Goal: Complete application form

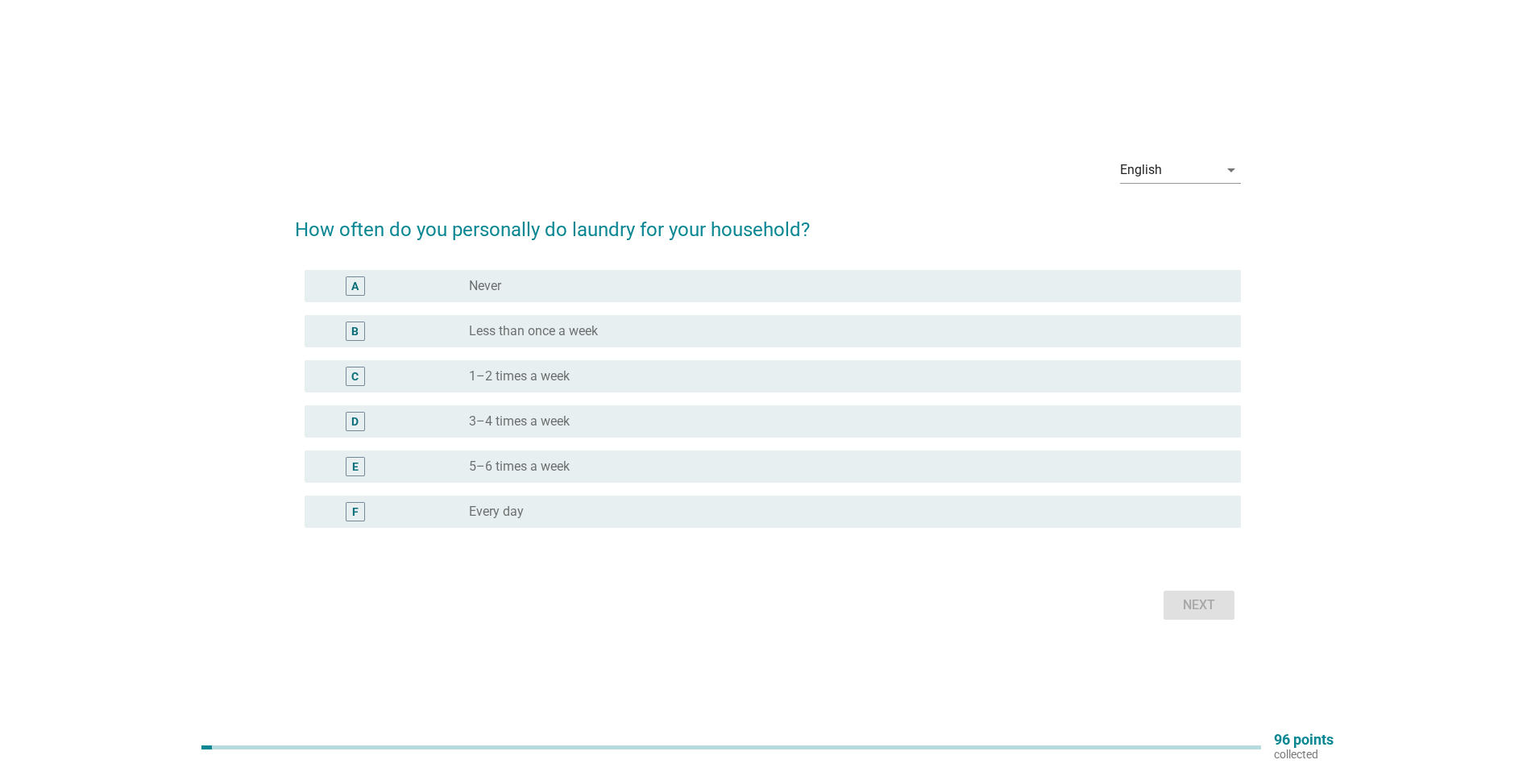
click at [592, 512] on div "radio_button_unchecked Every day" at bounding box center [842, 512] width 746 height 16
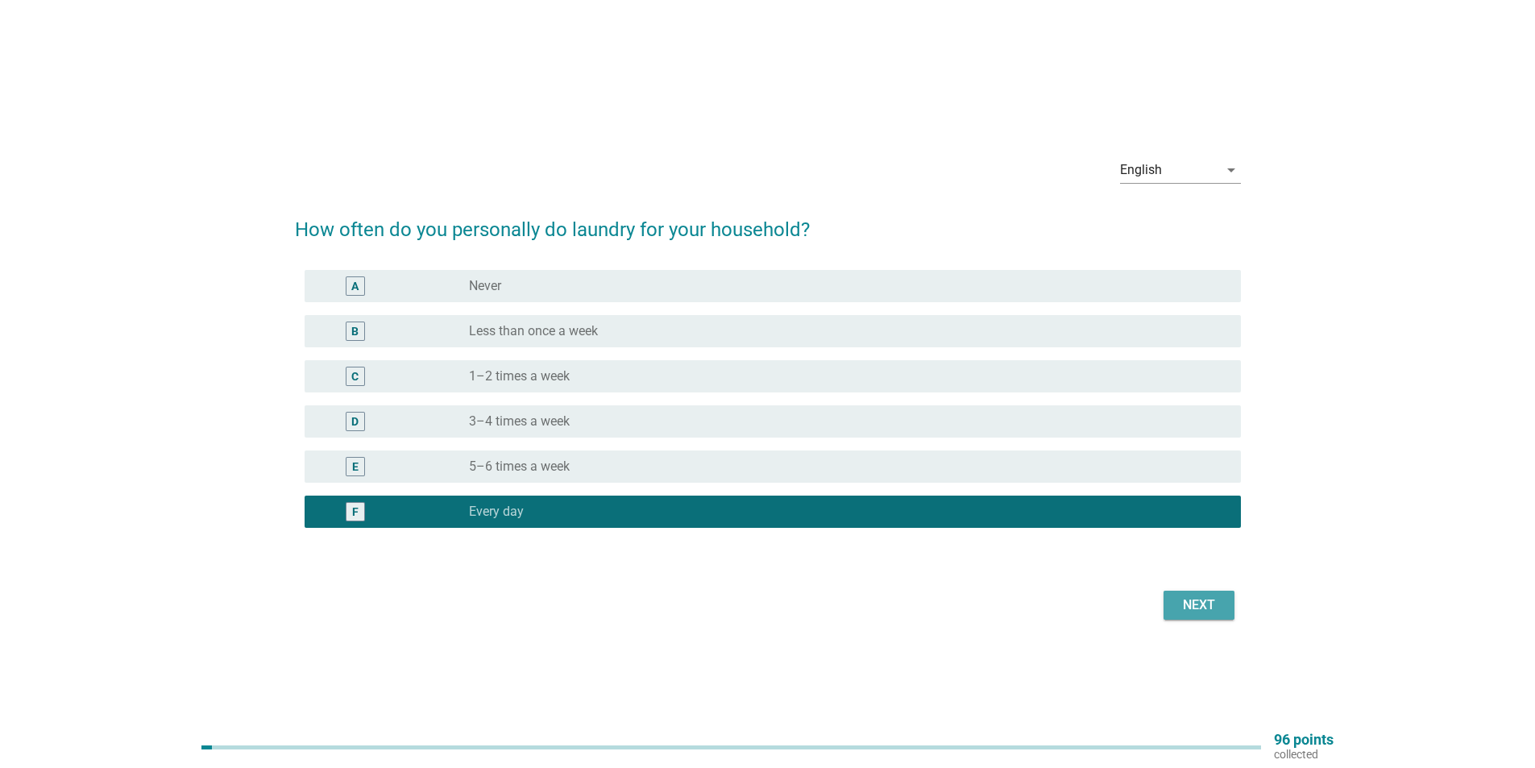
click at [1190, 599] on div "Next" at bounding box center [1198, 604] width 45 height 19
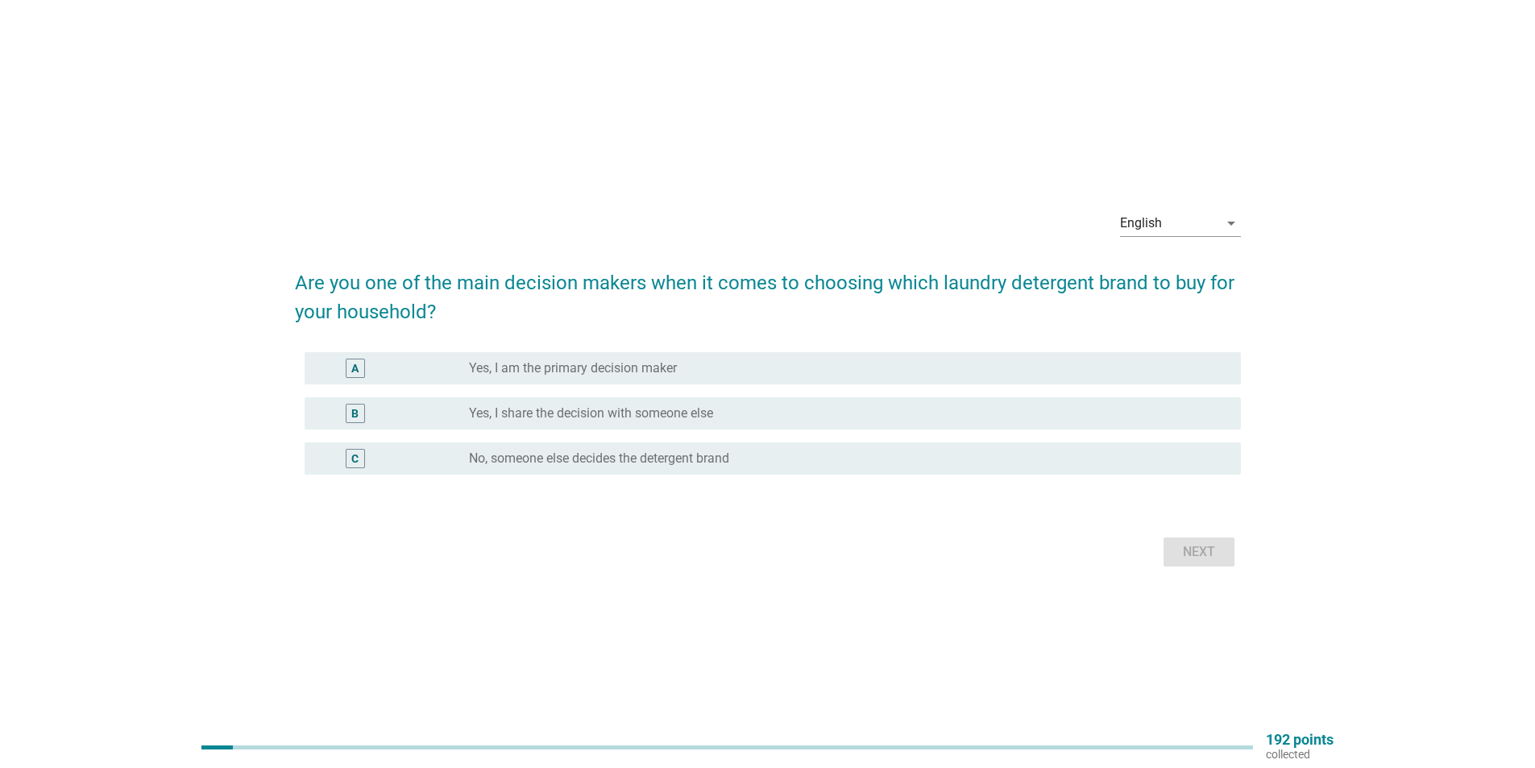
click at [520, 364] on label "Yes, I am the primary decision maker" at bounding box center [573, 368] width 208 height 16
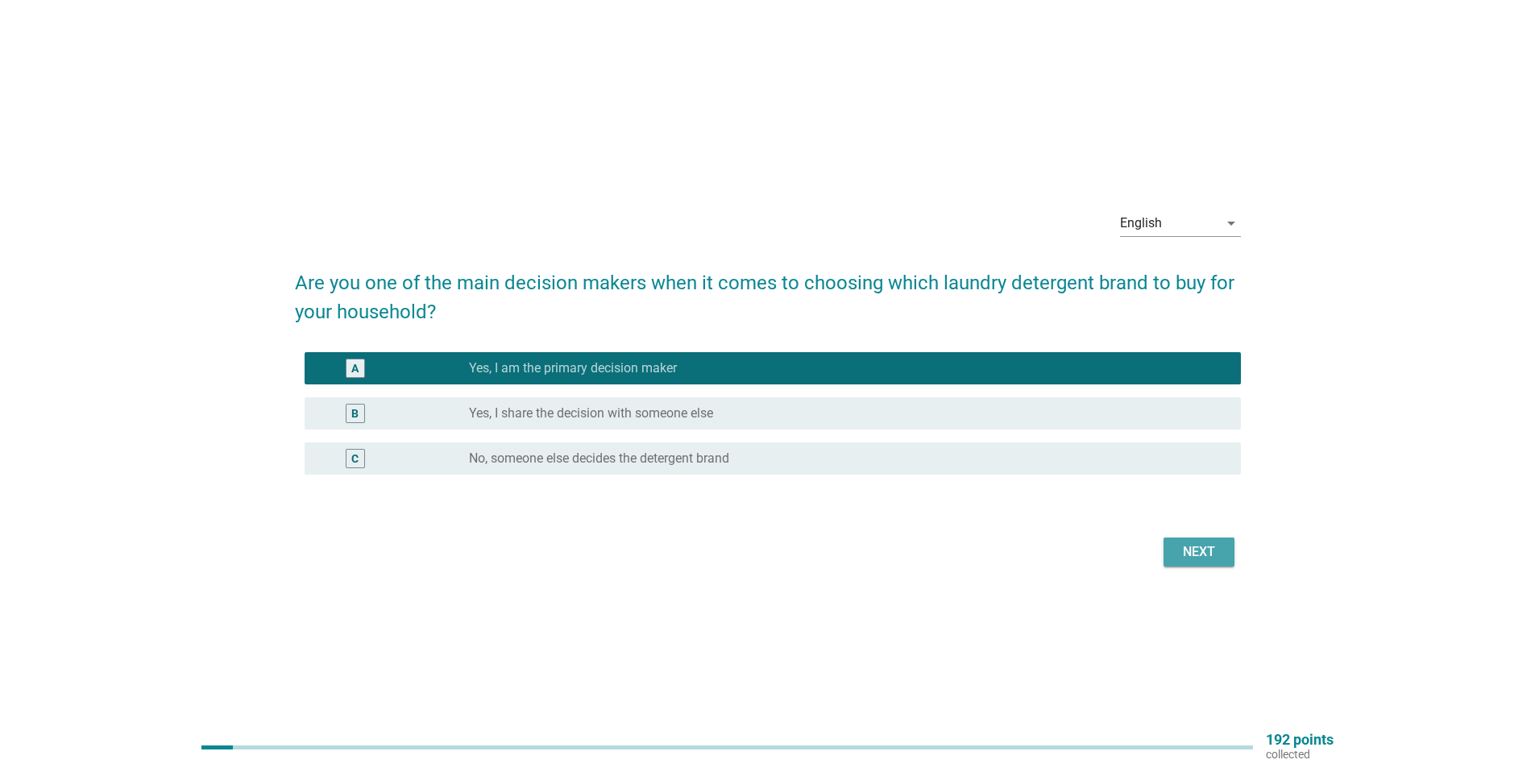
click at [1182, 554] on div "Next" at bounding box center [1198, 551] width 45 height 19
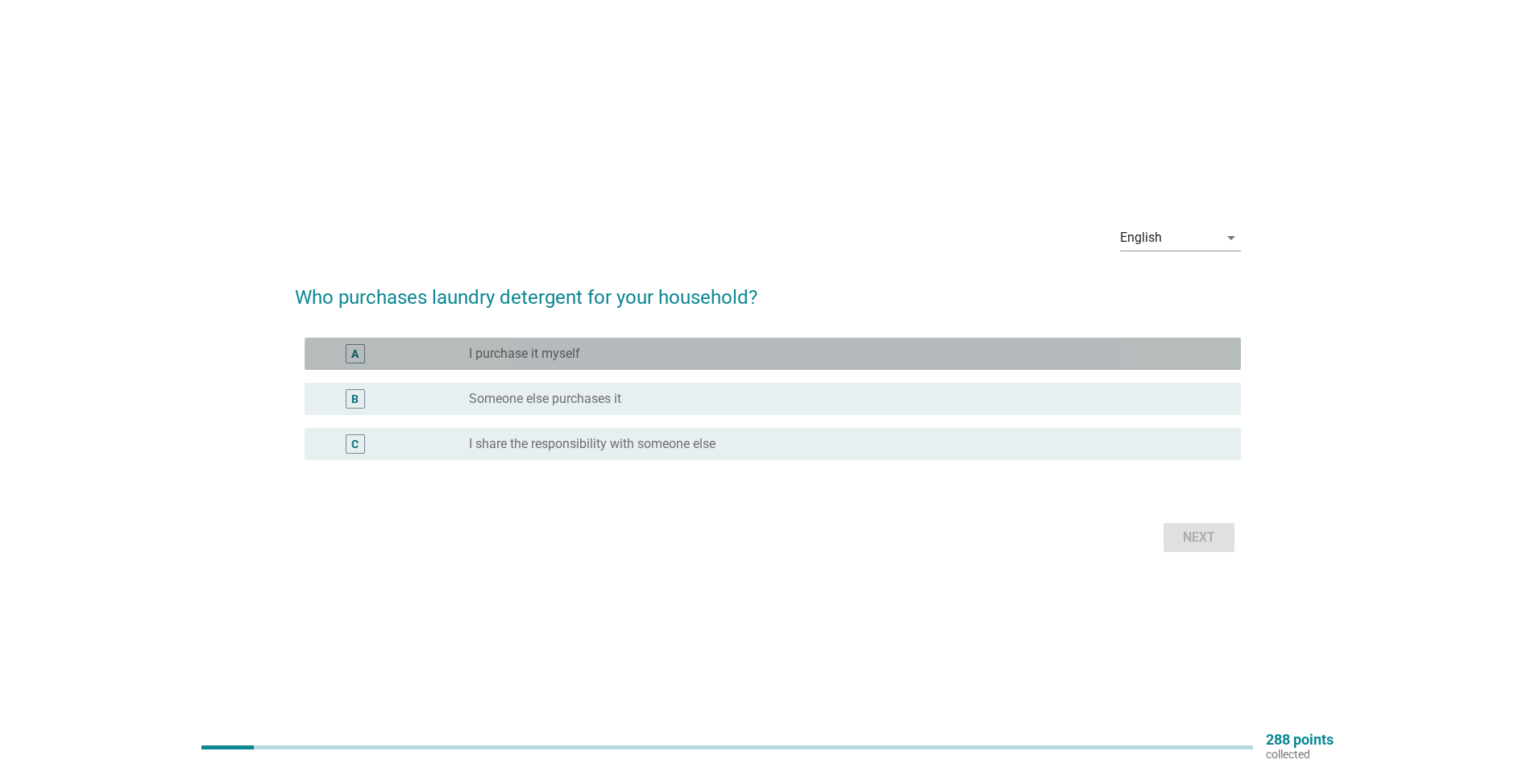
click at [631, 355] on div "radio_button_unchecked I purchase it myself" at bounding box center [842, 354] width 746 height 16
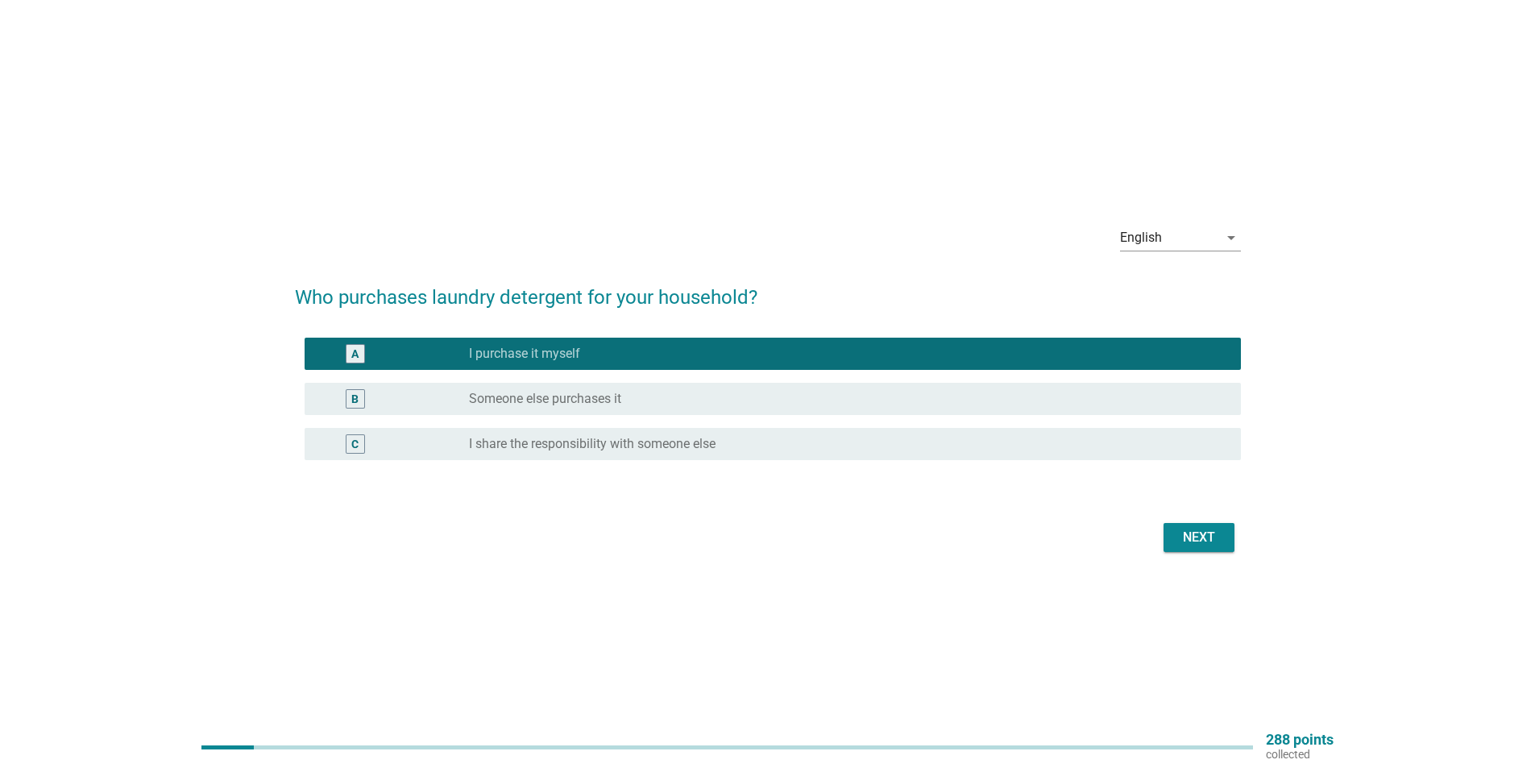
click at [1196, 534] on div "Next" at bounding box center [1198, 537] width 45 height 19
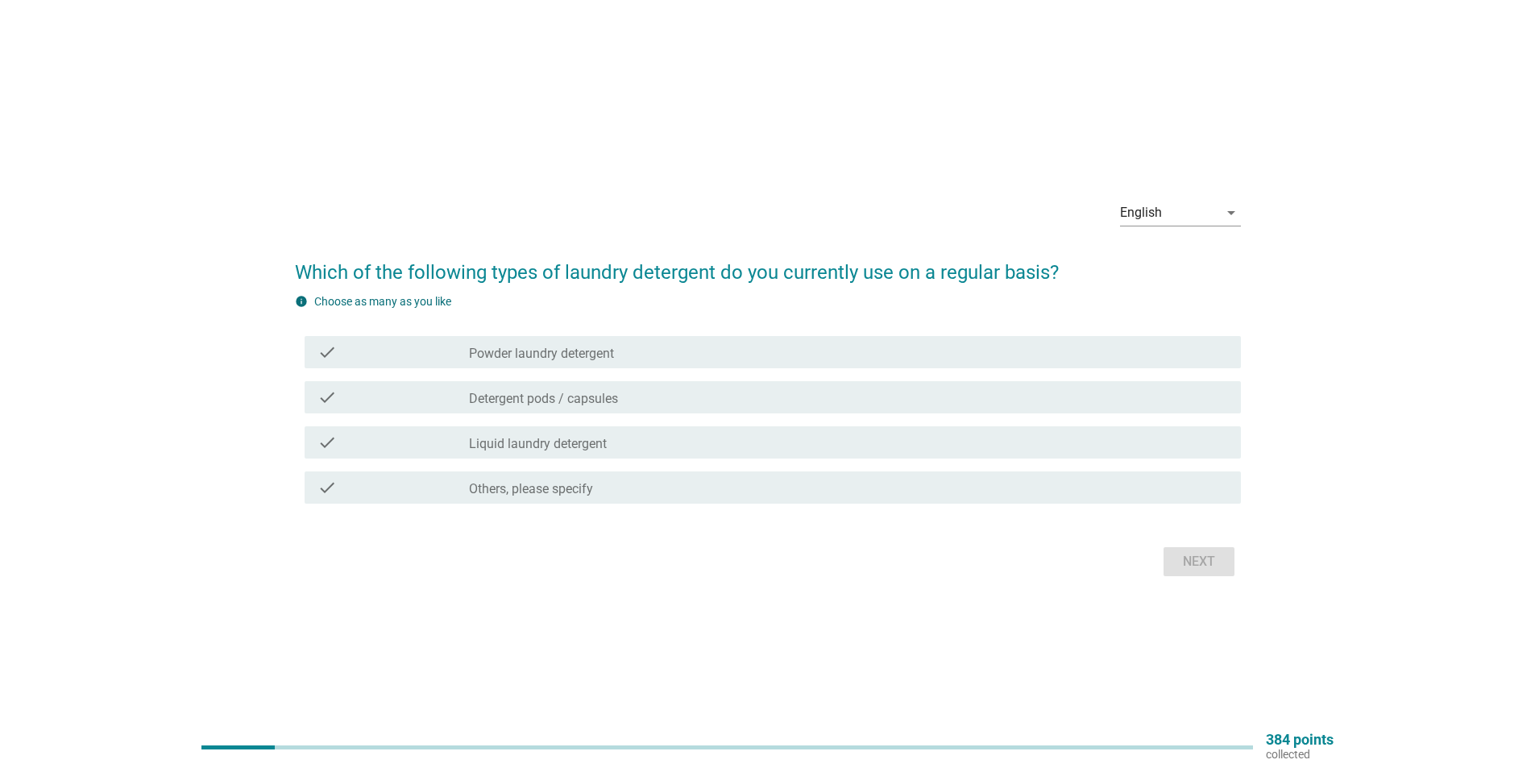
click at [641, 445] on div "check_box_outline_blank Liquid laundry detergent" at bounding box center [848, 442] width 759 height 19
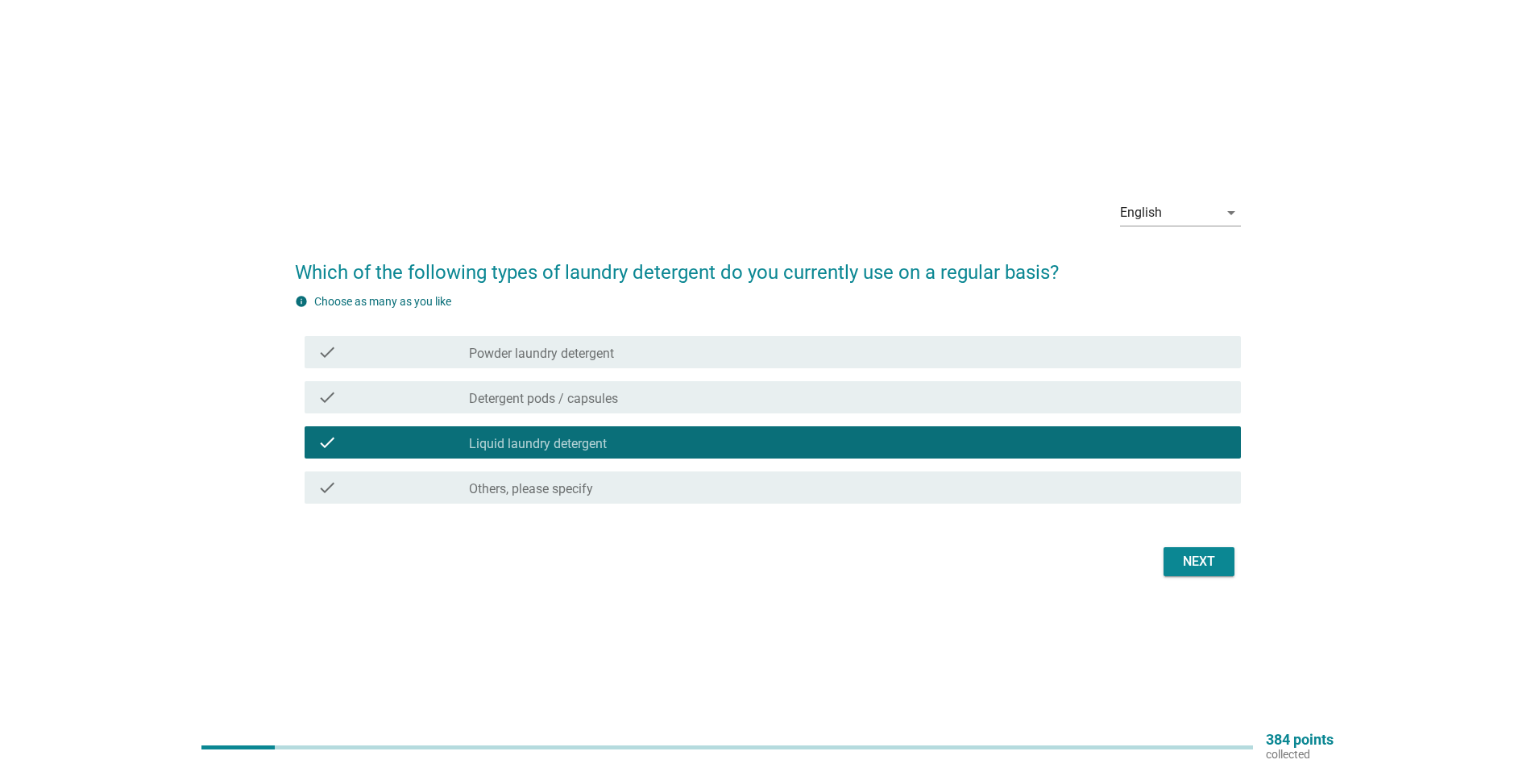
click at [665, 355] on div "check_box_outline_blank Powder laundry detergent" at bounding box center [848, 351] width 759 height 19
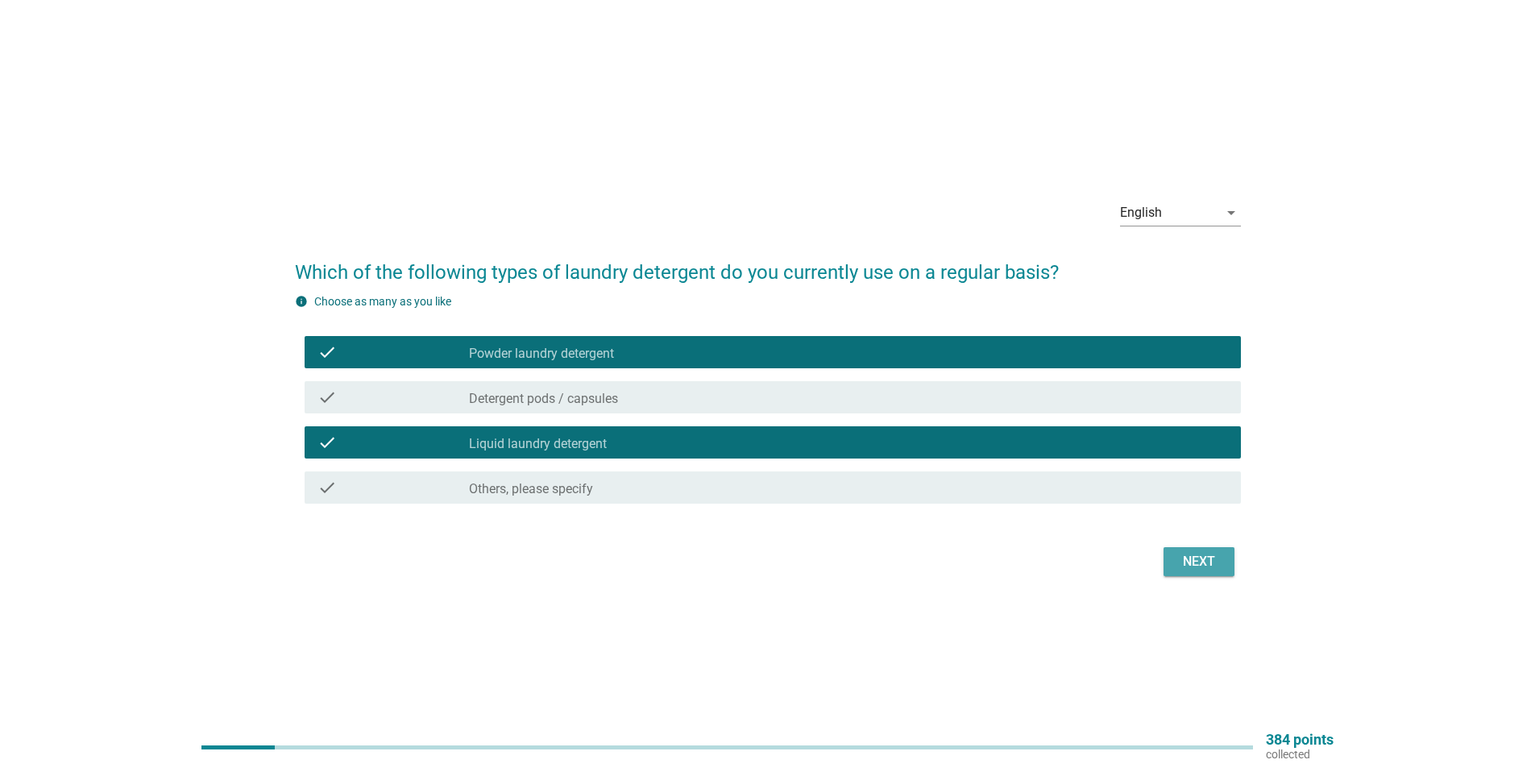
click at [1203, 562] on div "Next" at bounding box center [1198, 561] width 45 height 19
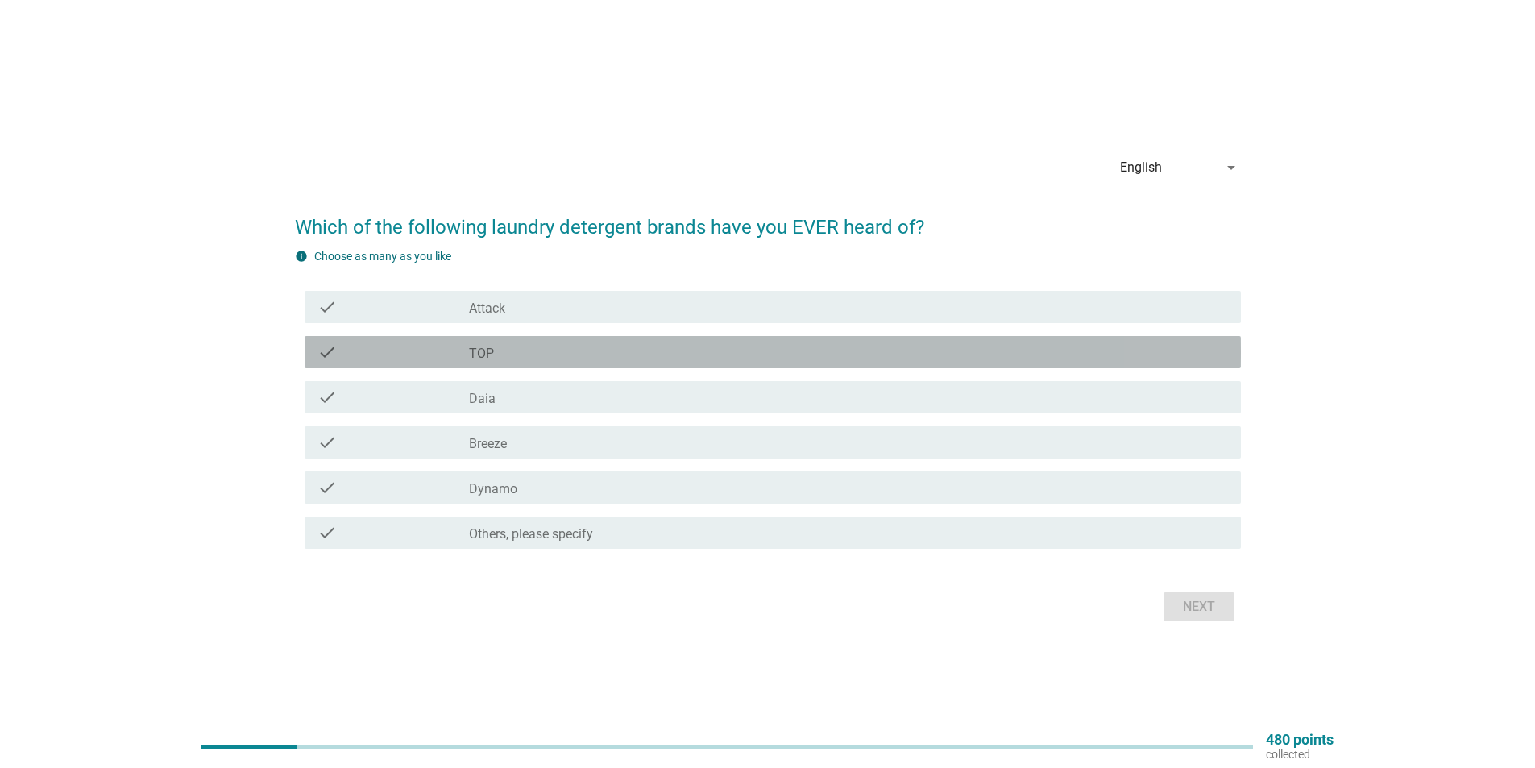
drag, startPoint x: 545, startPoint y: 350, endPoint x: 544, endPoint y: 381, distance: 31.4
click at [545, 353] on div "check_box_outline_blank TOP" at bounding box center [848, 351] width 759 height 19
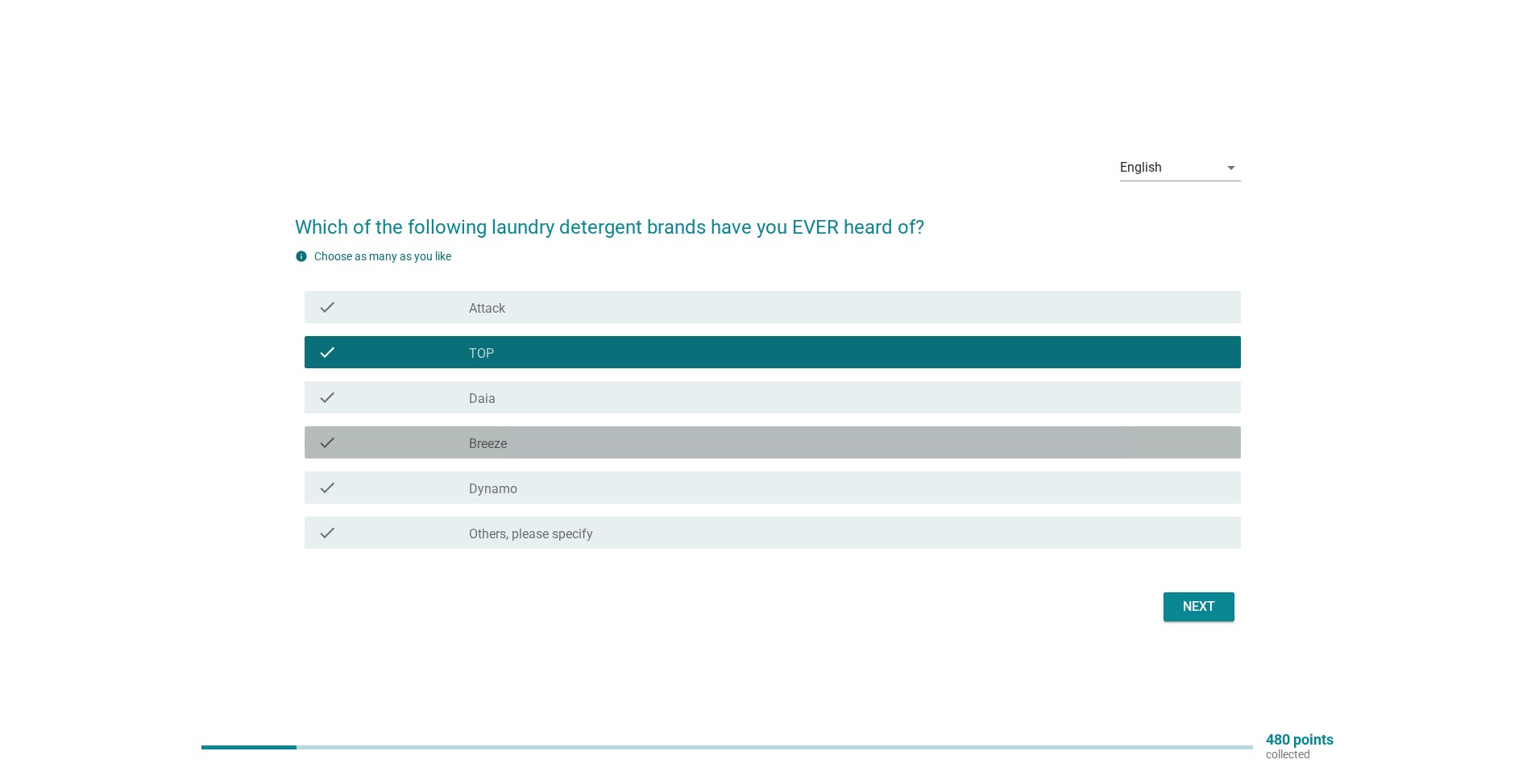
click at [548, 446] on div "check_box_outline_blank Breeze" at bounding box center [848, 442] width 759 height 19
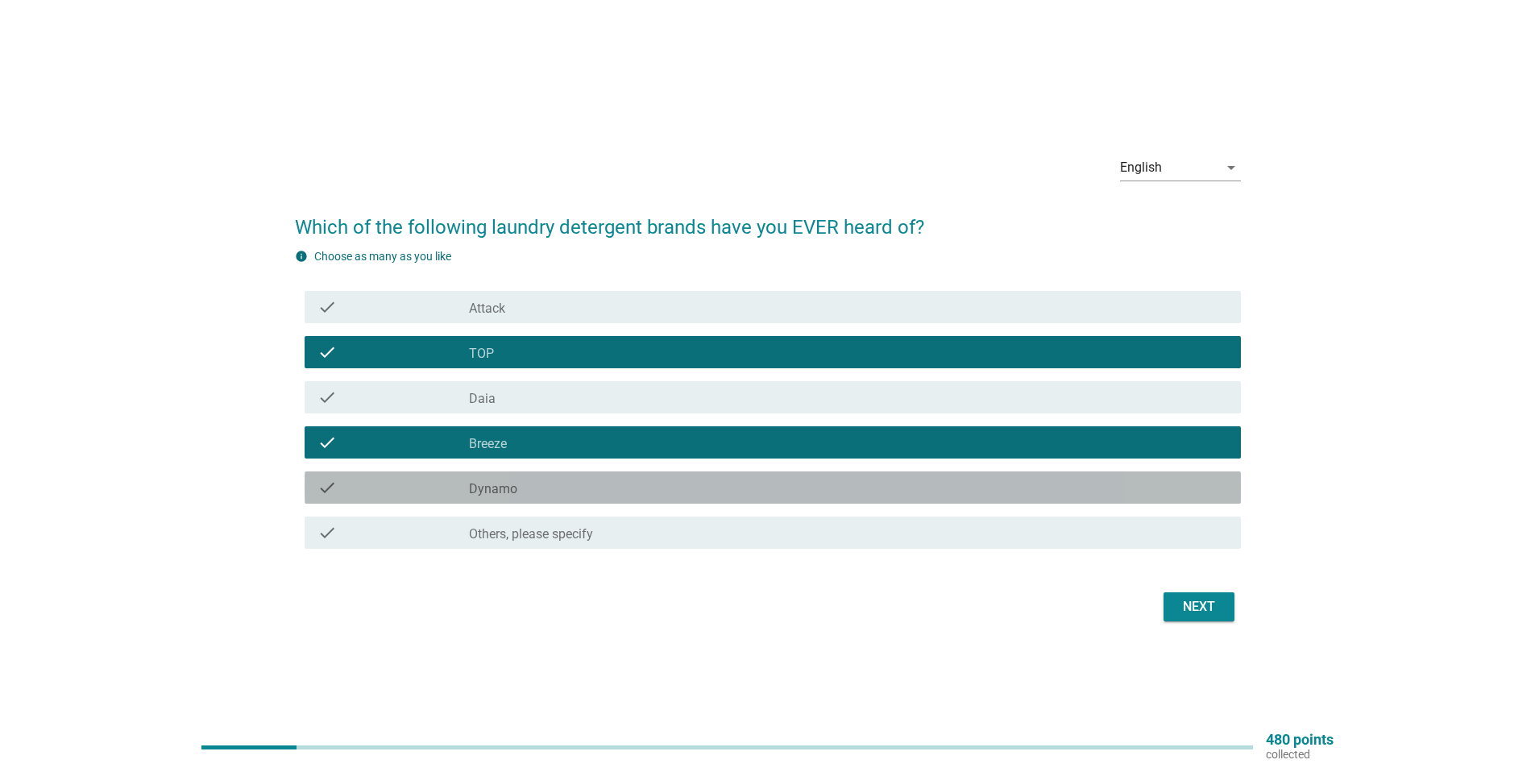
click at [547, 490] on div "check_box_outline_blank Dynamo" at bounding box center [848, 487] width 759 height 19
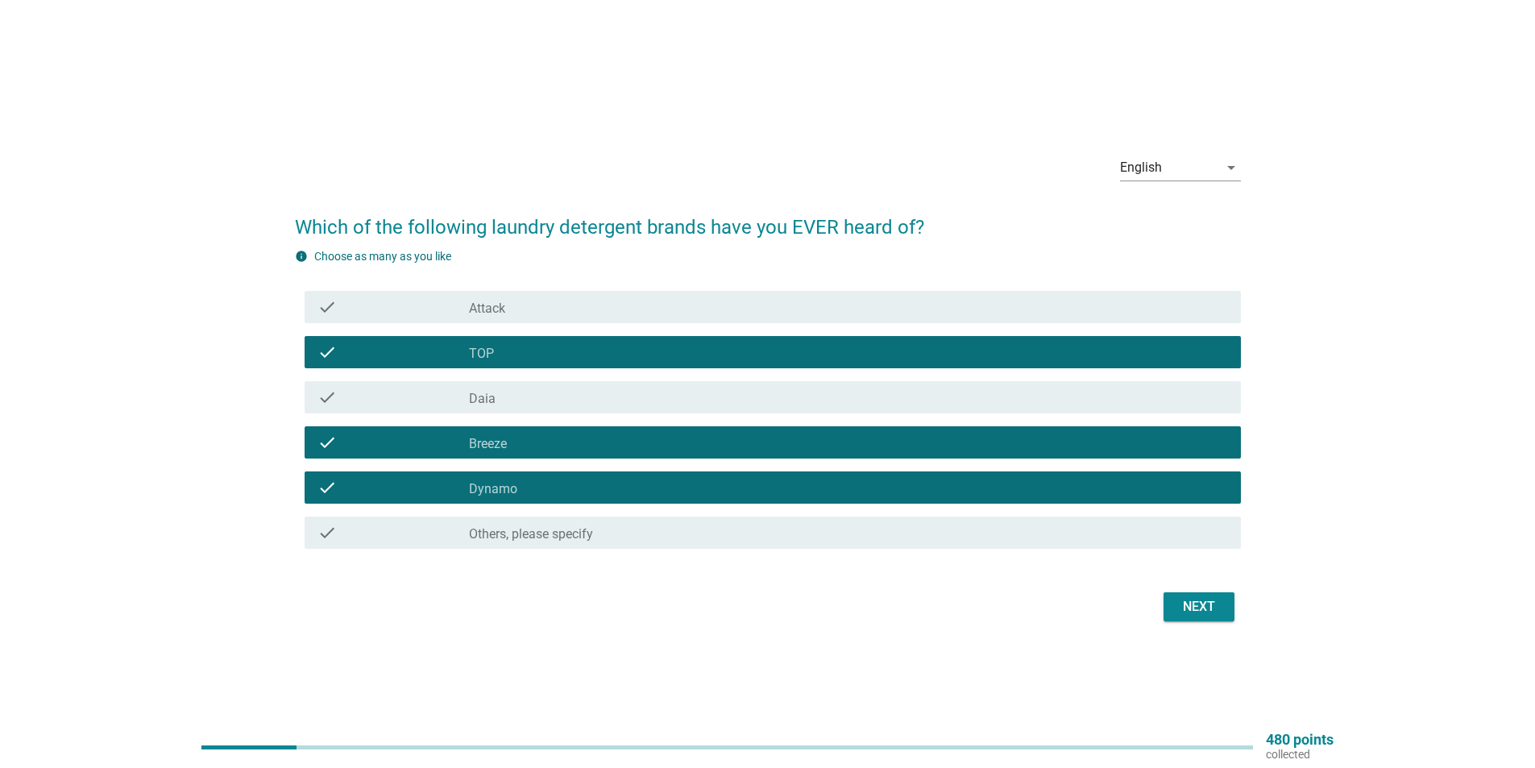
drag, startPoint x: 529, startPoint y: 310, endPoint x: 529, endPoint y: 337, distance: 26.6
click at [529, 311] on div "check_box_outline_blank Attack" at bounding box center [848, 306] width 759 height 19
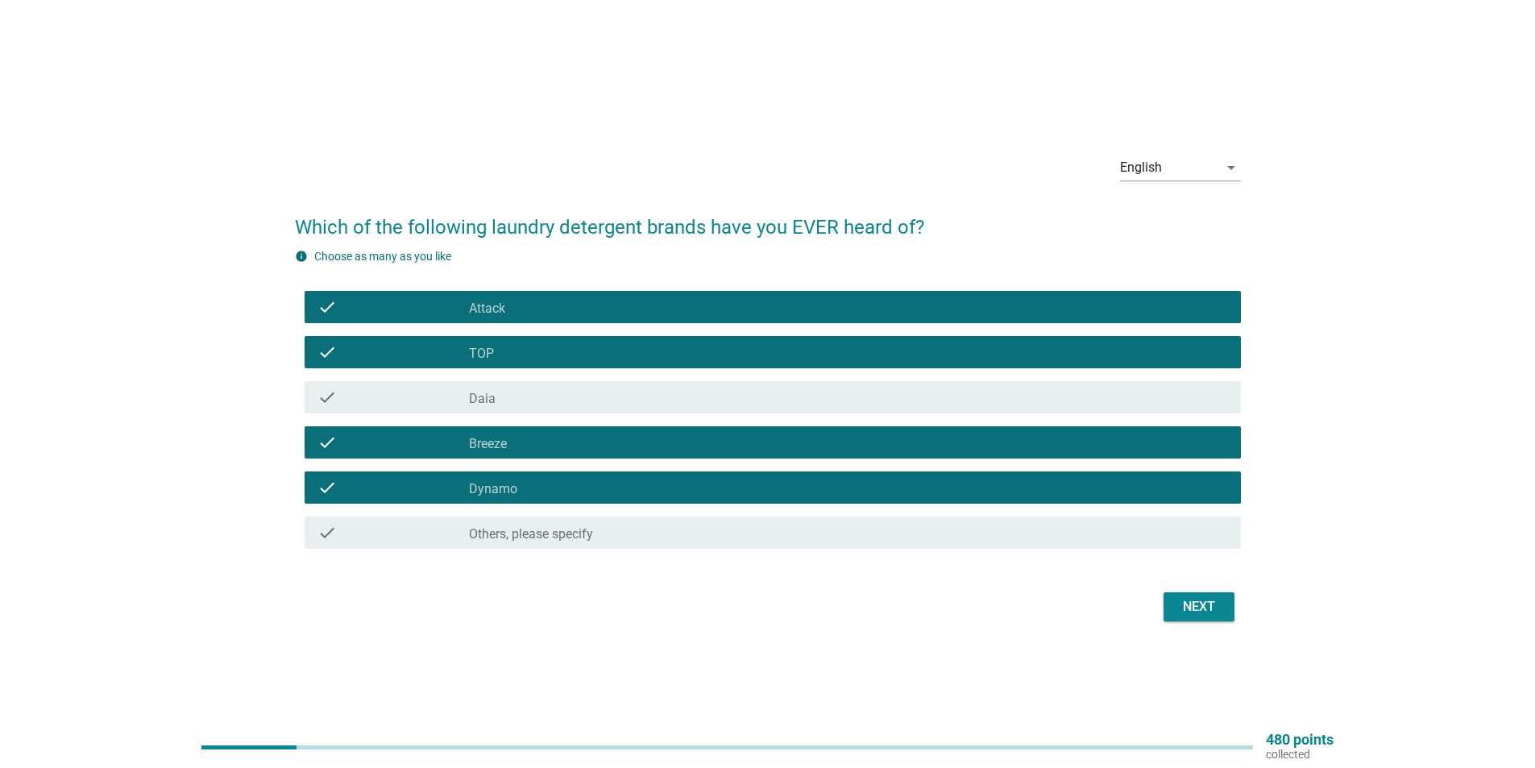
click at [530, 398] on div "check_box_outline_blank Daia" at bounding box center [848, 397] width 759 height 19
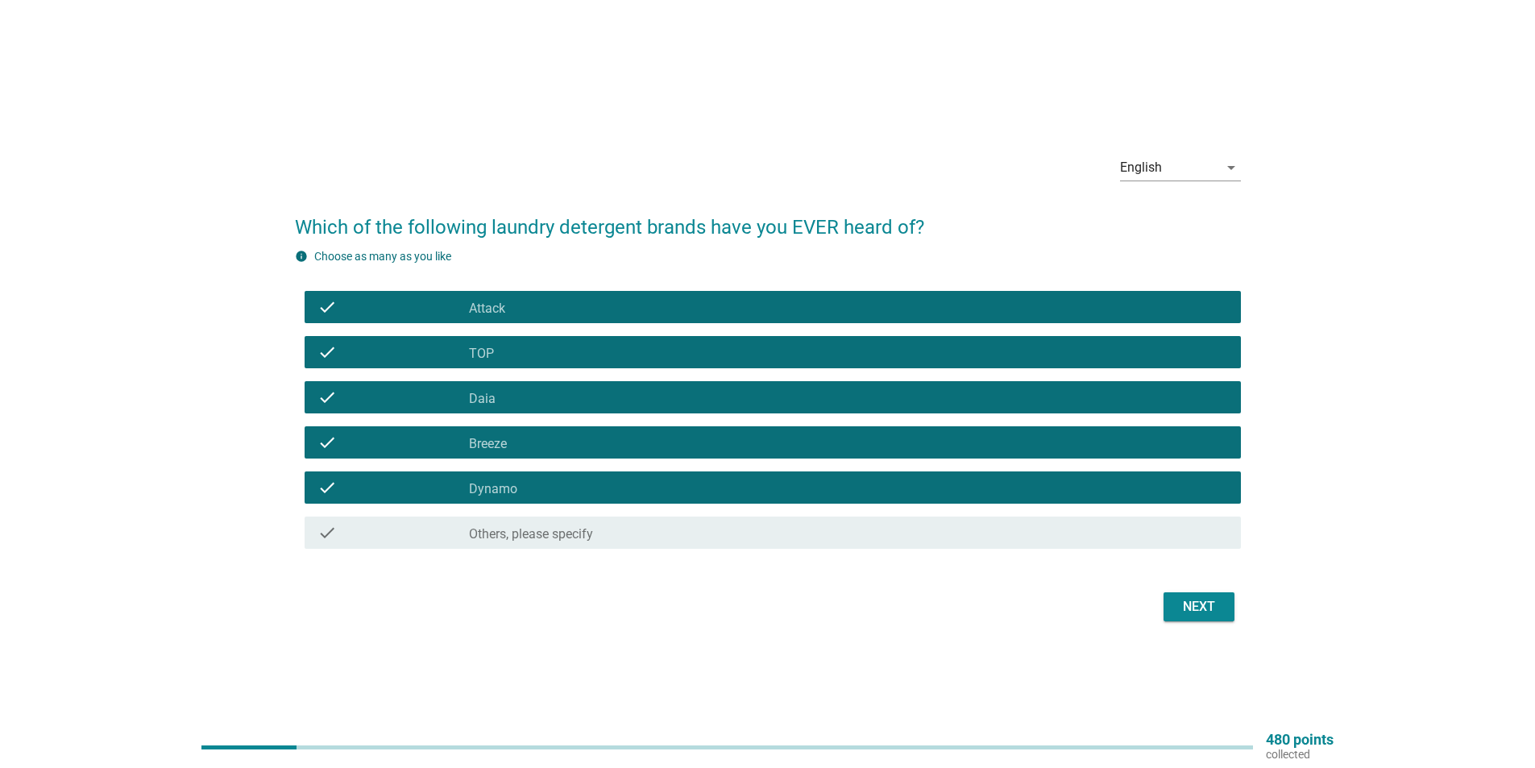
click at [1198, 603] on div "Next" at bounding box center [1198, 606] width 45 height 19
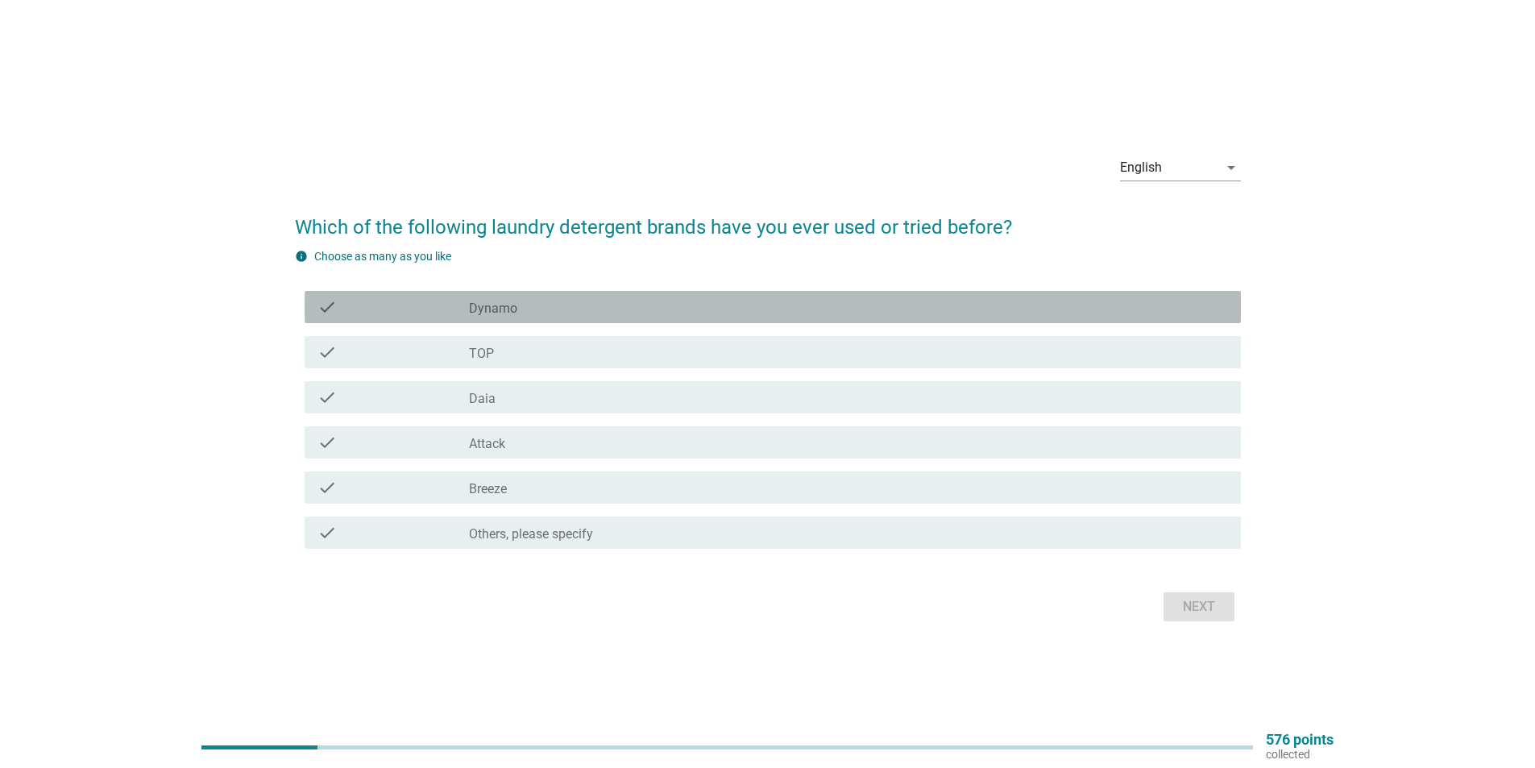
drag, startPoint x: 500, startPoint y: 307, endPoint x: 498, endPoint y: 342, distance: 34.7
click at [500, 309] on label "Dynamo" at bounding box center [493, 309] width 48 height 16
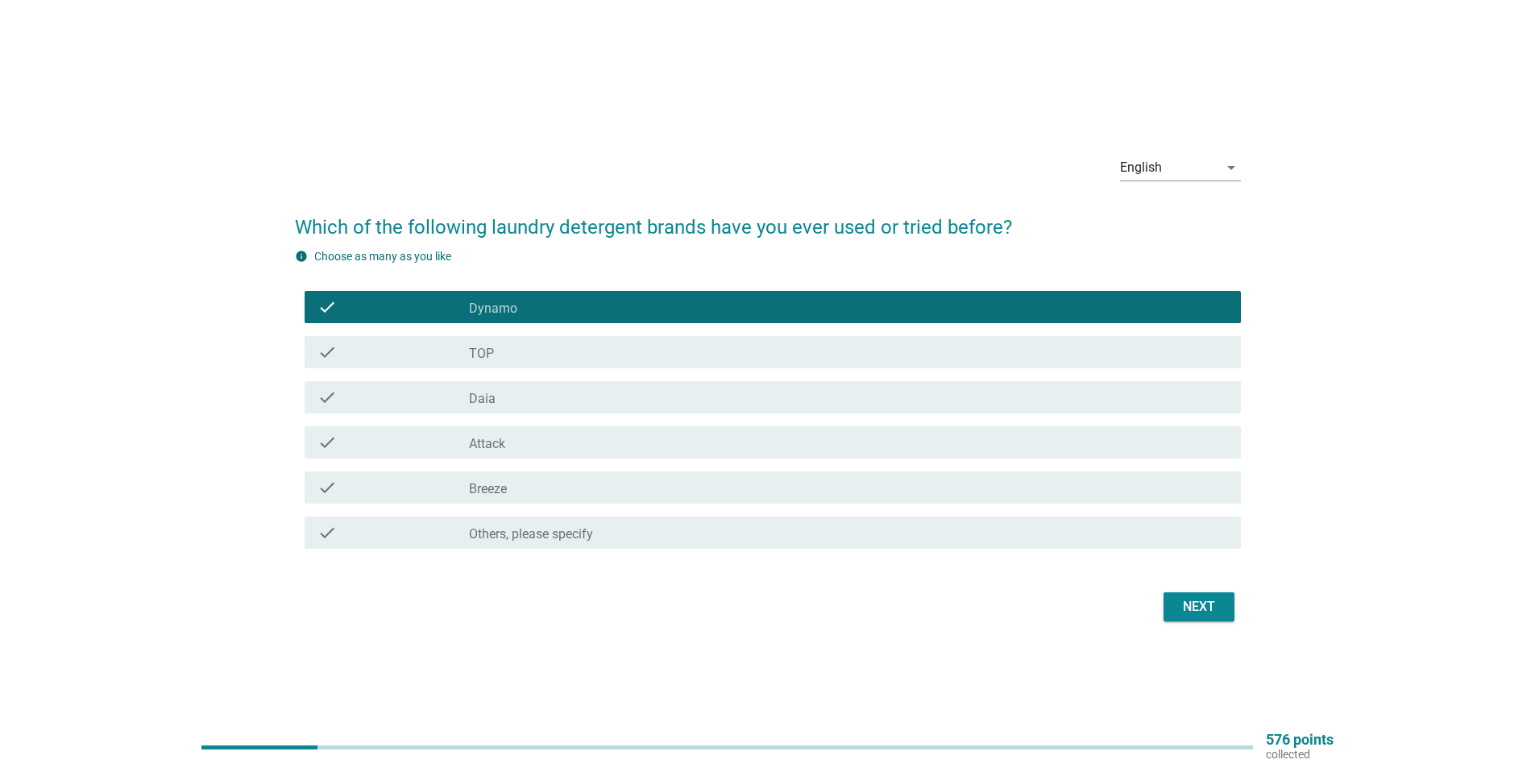
click at [496, 354] on div "check_box_outline_blank TOP" at bounding box center [848, 351] width 759 height 19
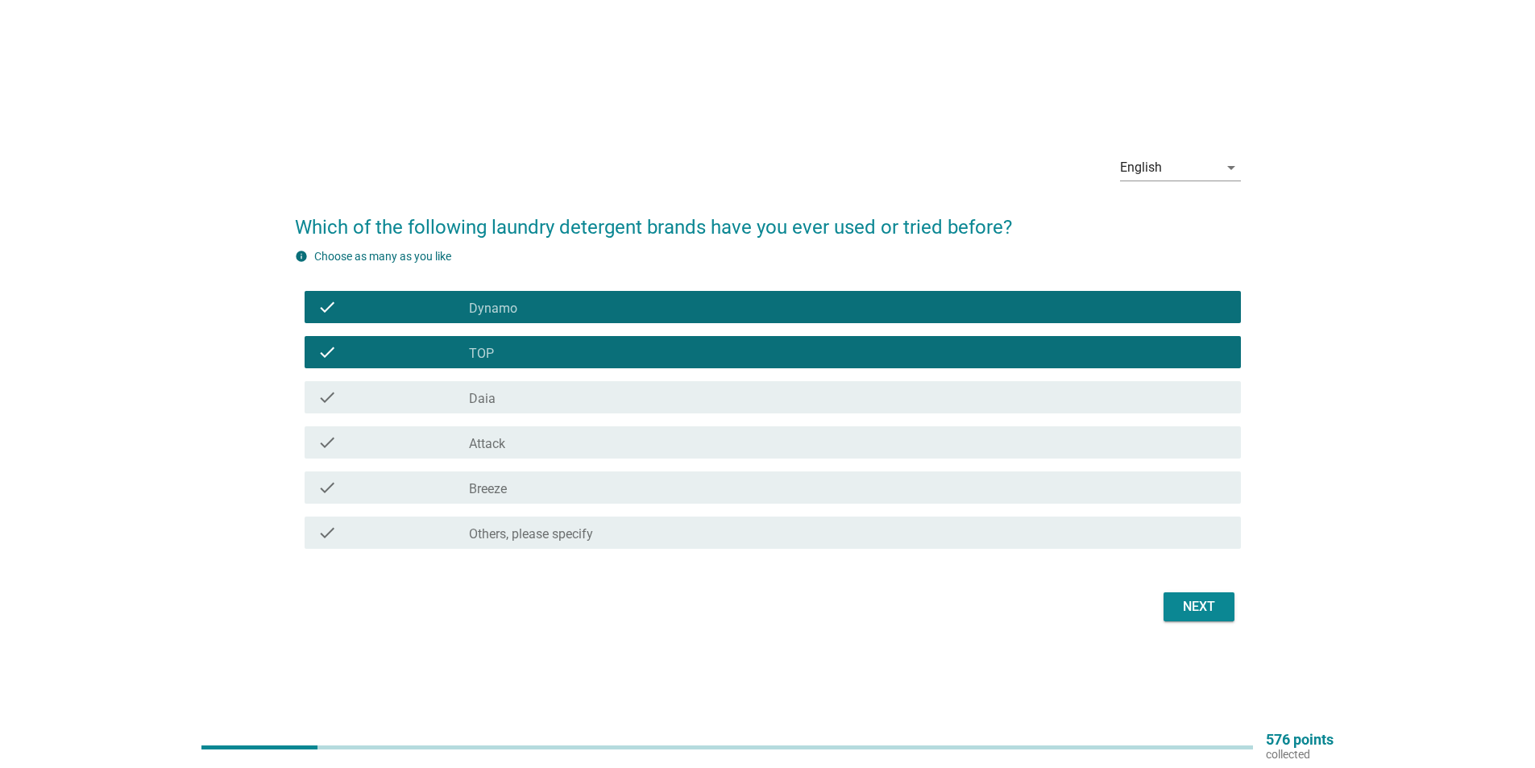
click at [496, 392] on div "check_box_outline_blank Daia" at bounding box center [848, 397] width 759 height 19
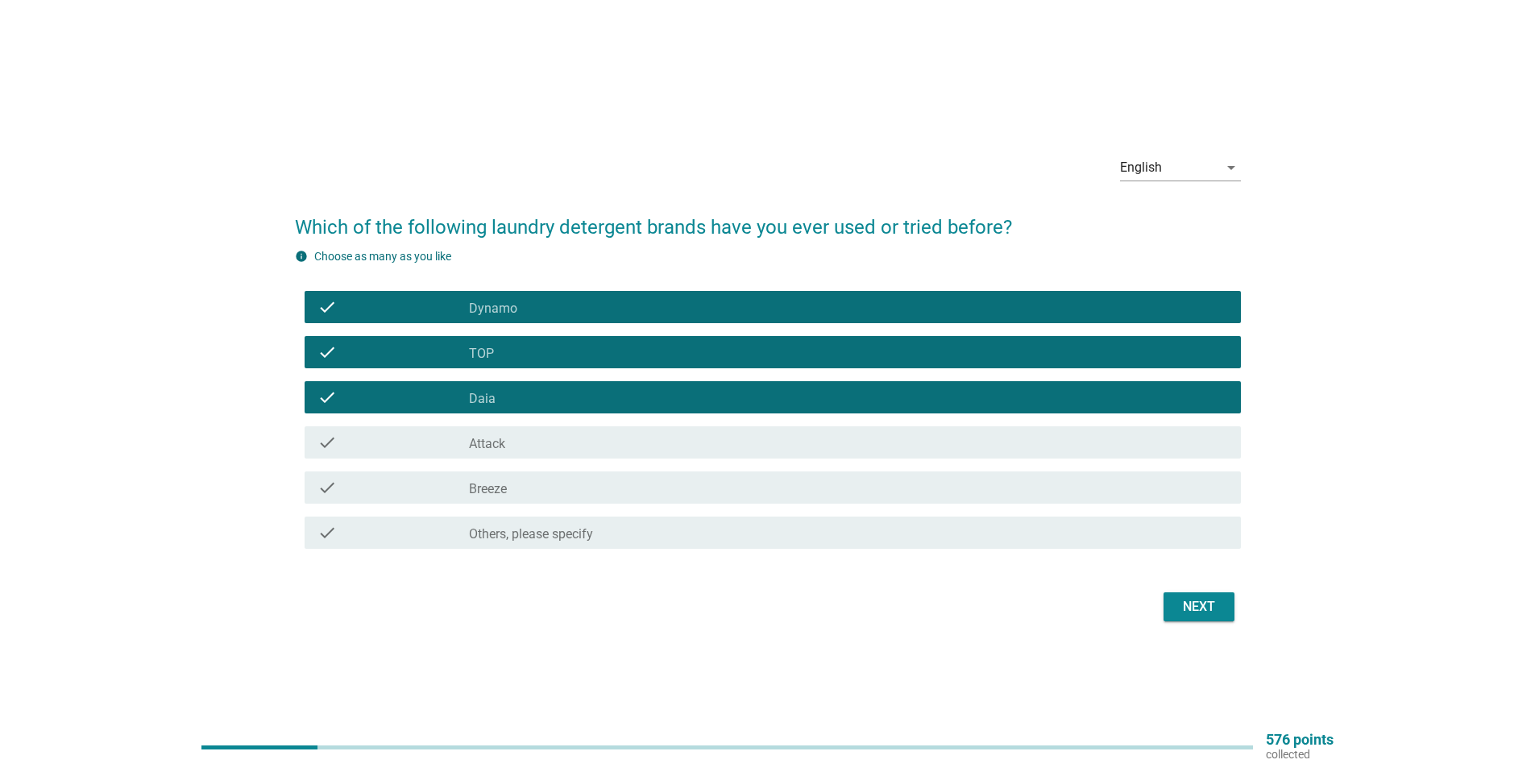
click at [539, 399] on div "check_box_outline_blank Daia" at bounding box center [848, 397] width 759 height 19
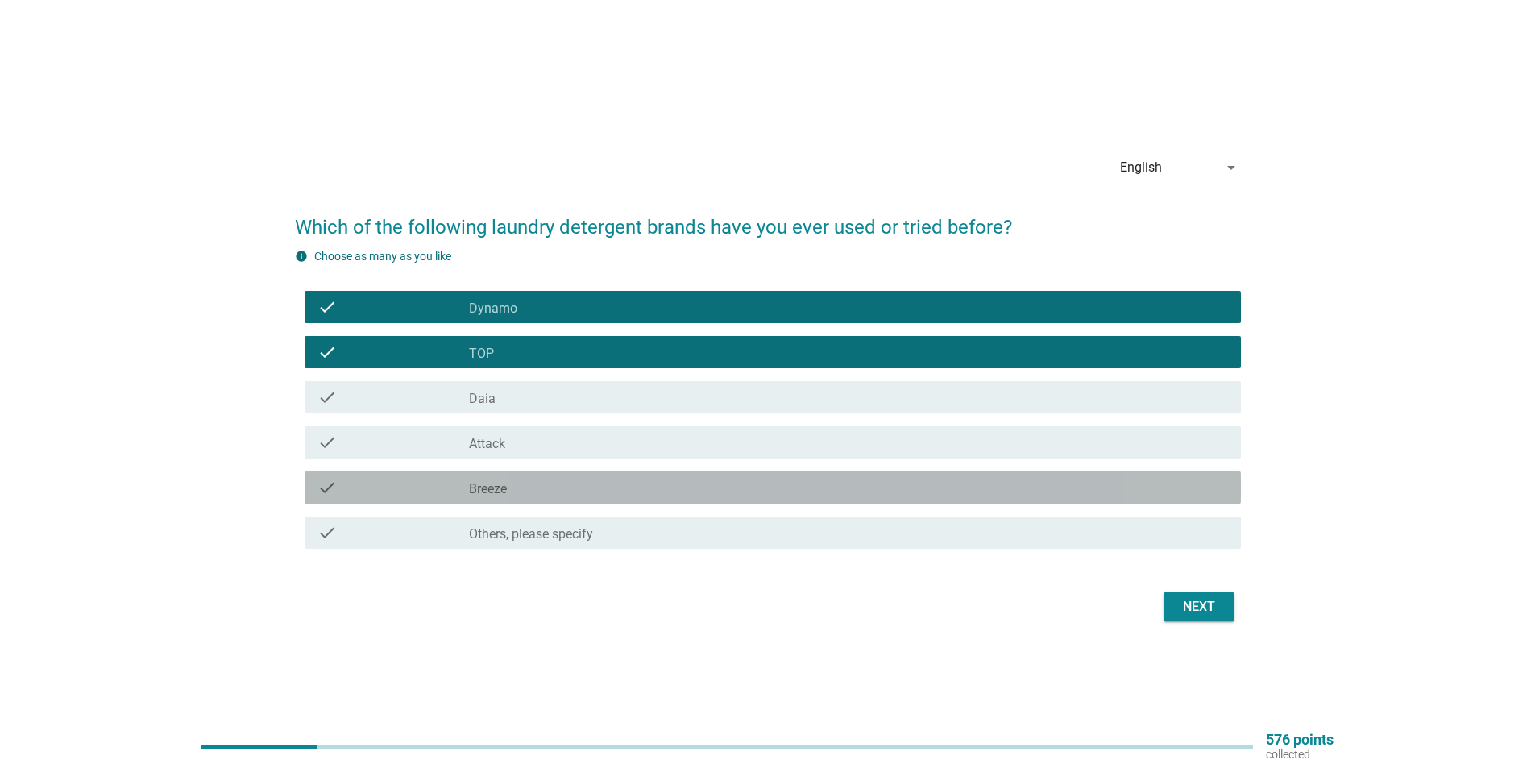
click at [517, 490] on div "check_box_outline_blank Breeze" at bounding box center [848, 487] width 759 height 19
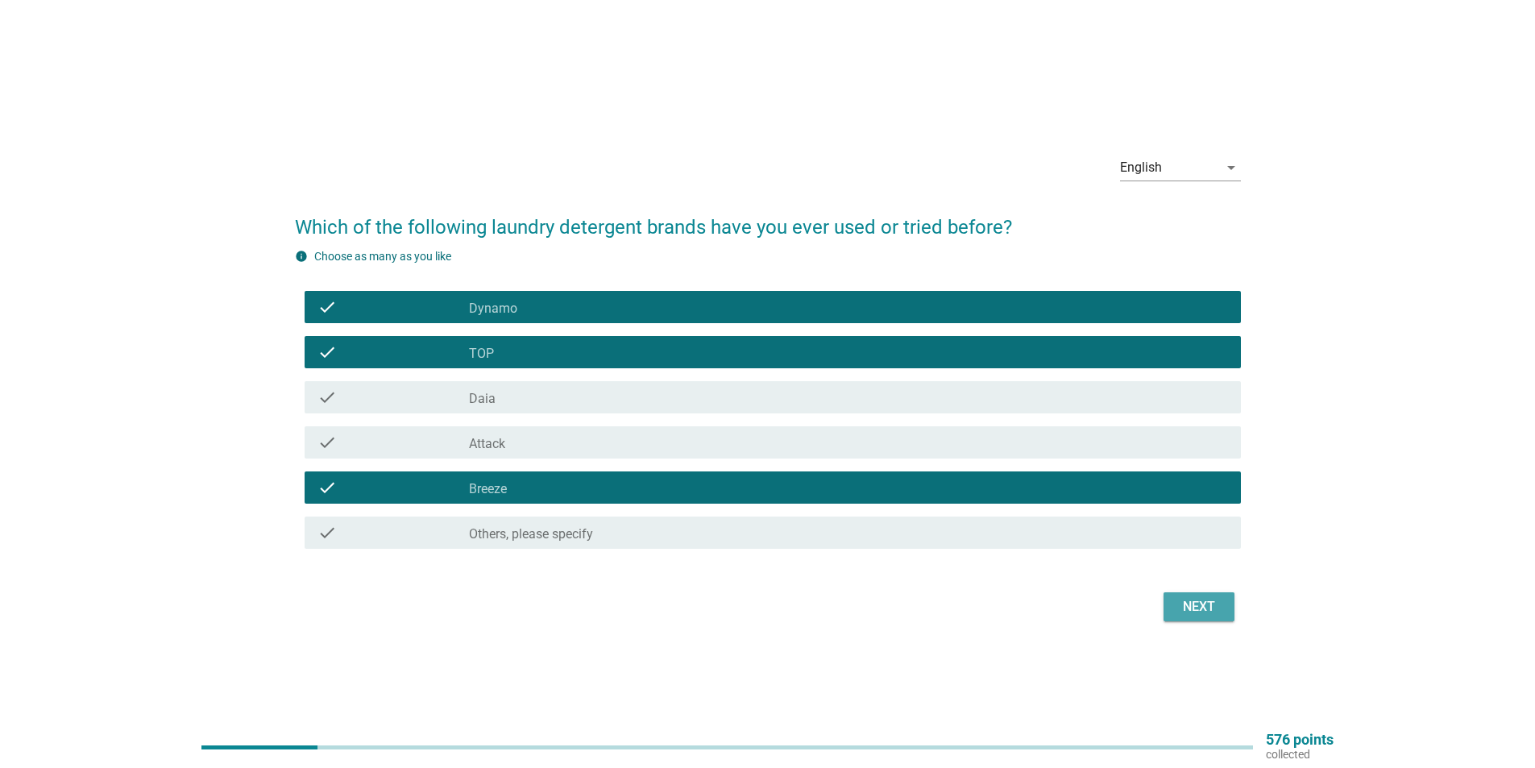
click at [1199, 602] on div "Next" at bounding box center [1198, 606] width 45 height 19
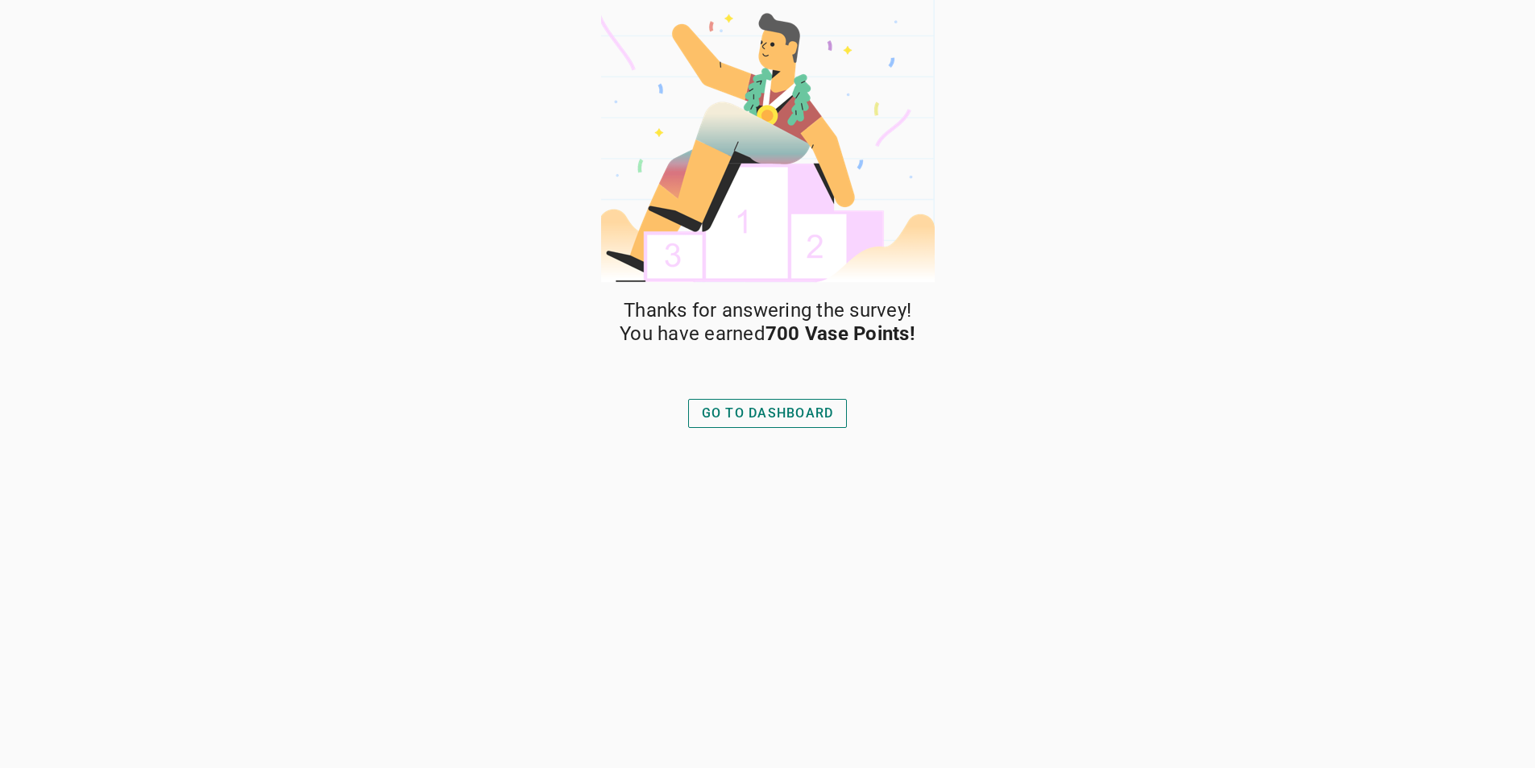
click at [769, 413] on div "GO TO DASHBOARD" at bounding box center [768, 413] width 132 height 19
